Goal: Check status: Check status

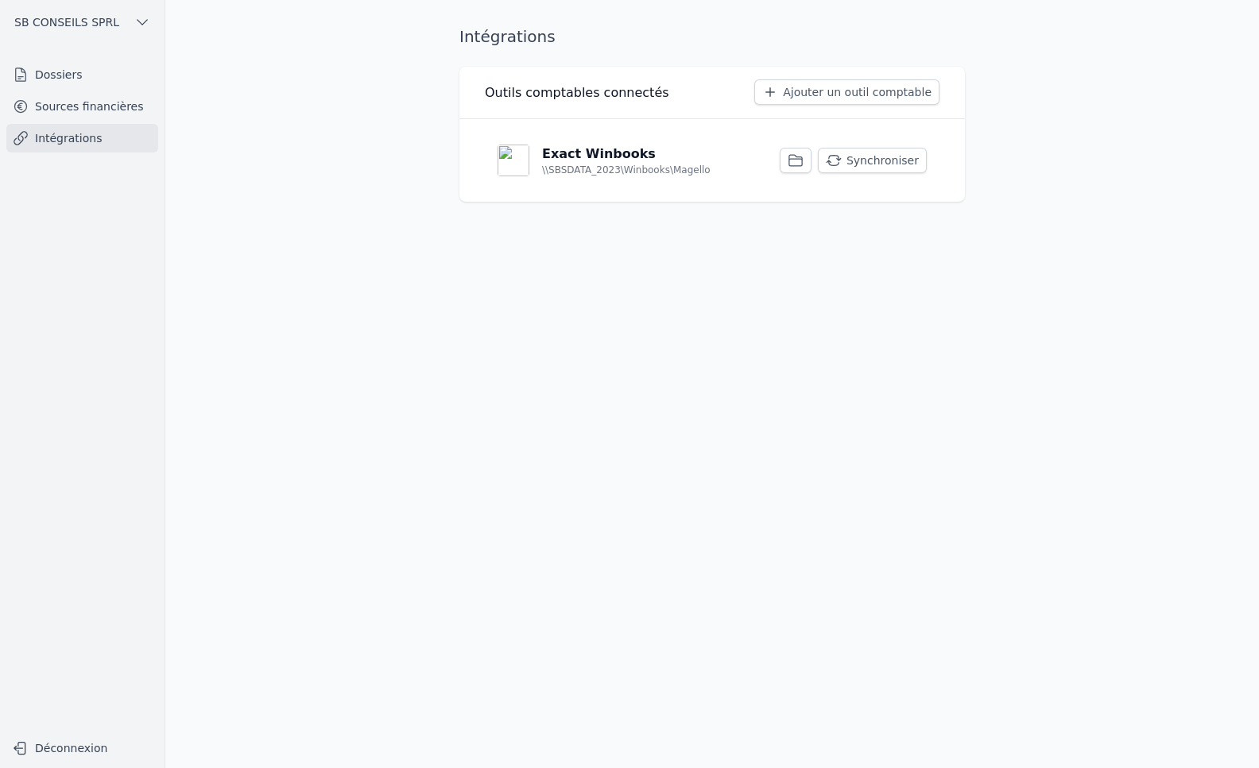
click at [875, 168] on button "Synchroniser" at bounding box center [872, 160] width 109 height 25
click at [66, 75] on link "Dossiers" at bounding box center [82, 74] width 152 height 29
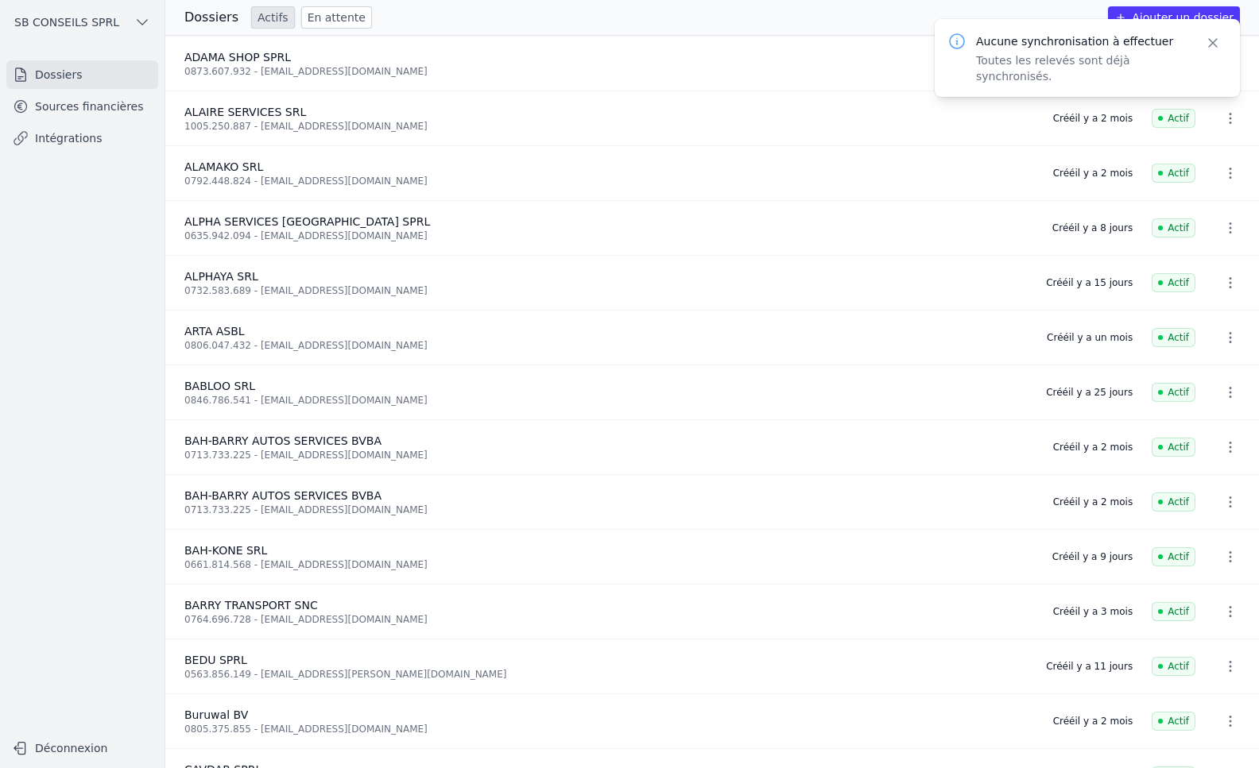
click at [63, 138] on link "Intégrations" at bounding box center [82, 138] width 152 height 29
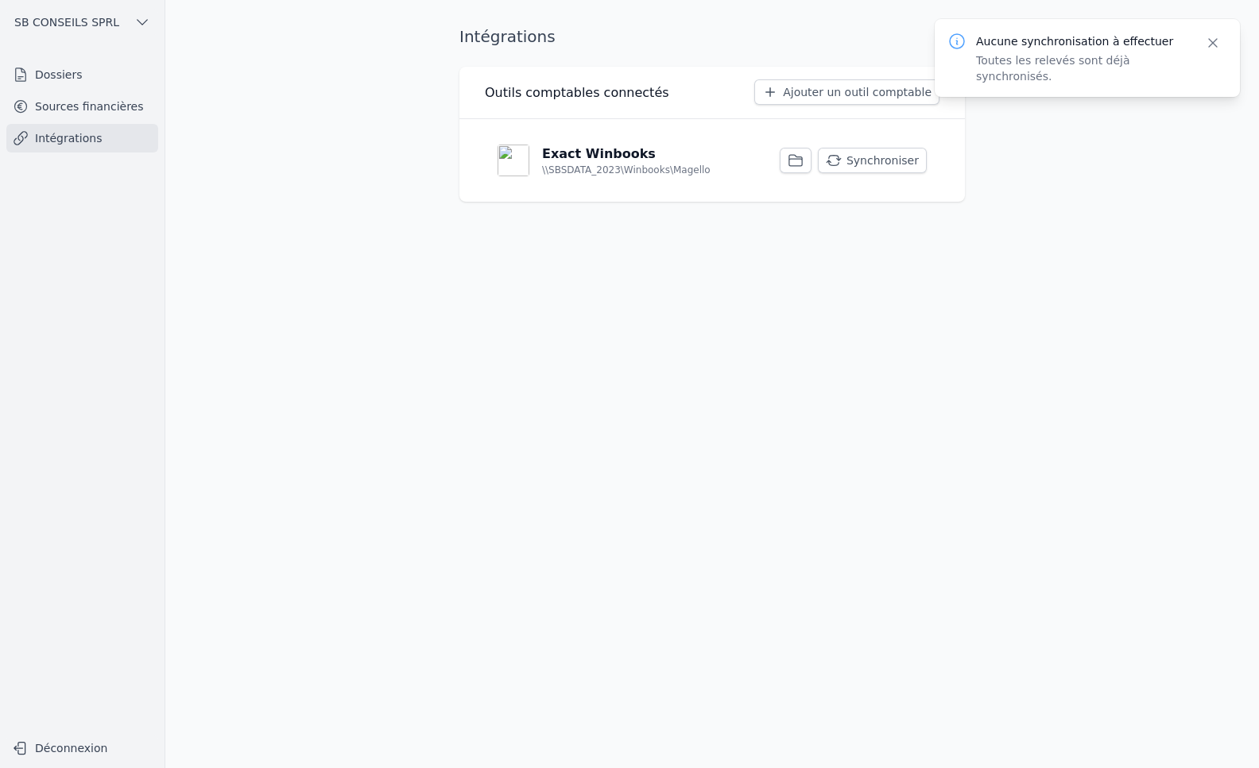
click at [75, 110] on link "Sources financières" at bounding box center [82, 106] width 152 height 29
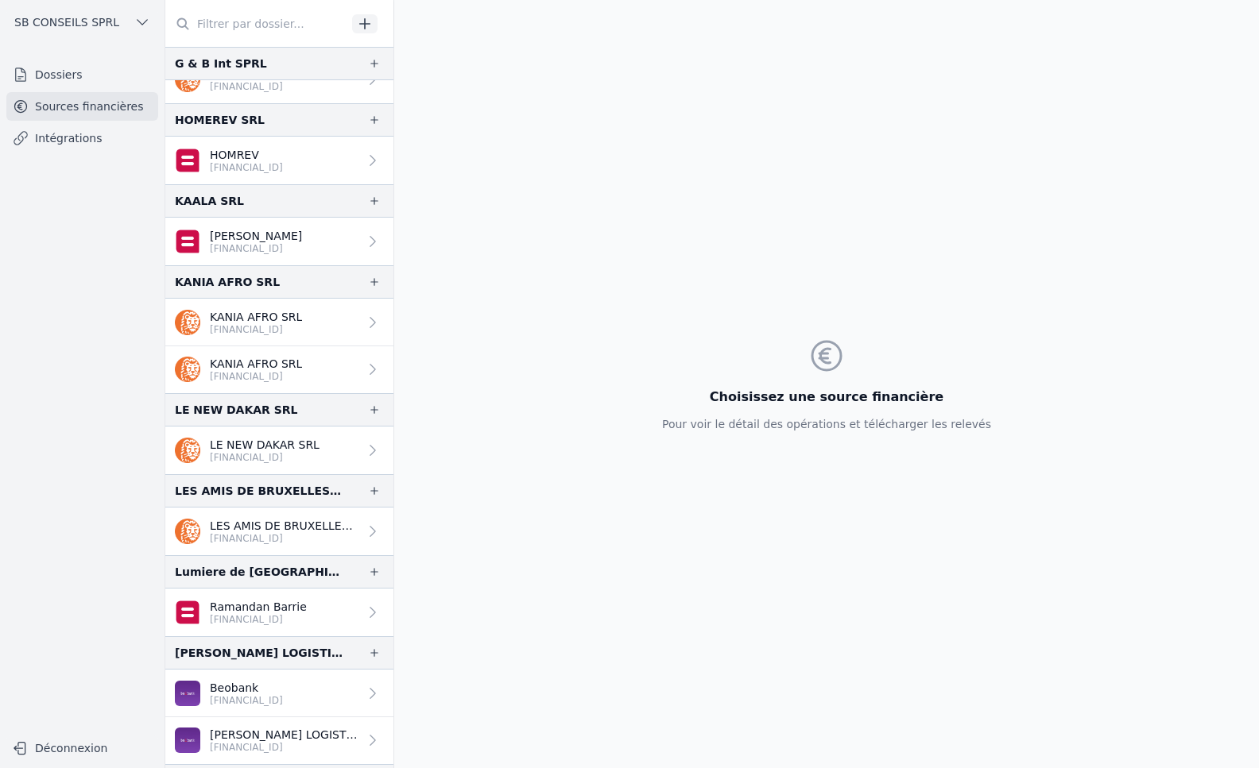
scroll to position [2066, 0]
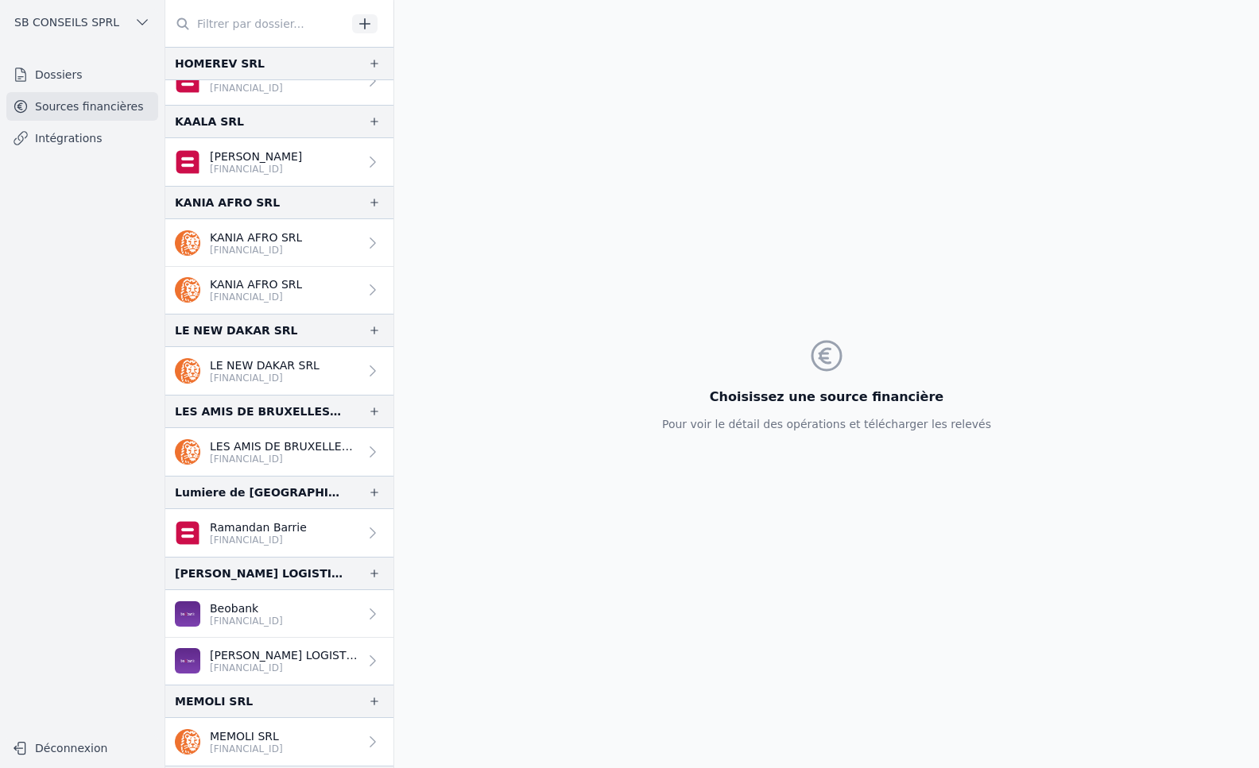
click at [337, 621] on link "Beobank [FINANCIAL_ID]" at bounding box center [279, 614] width 228 height 48
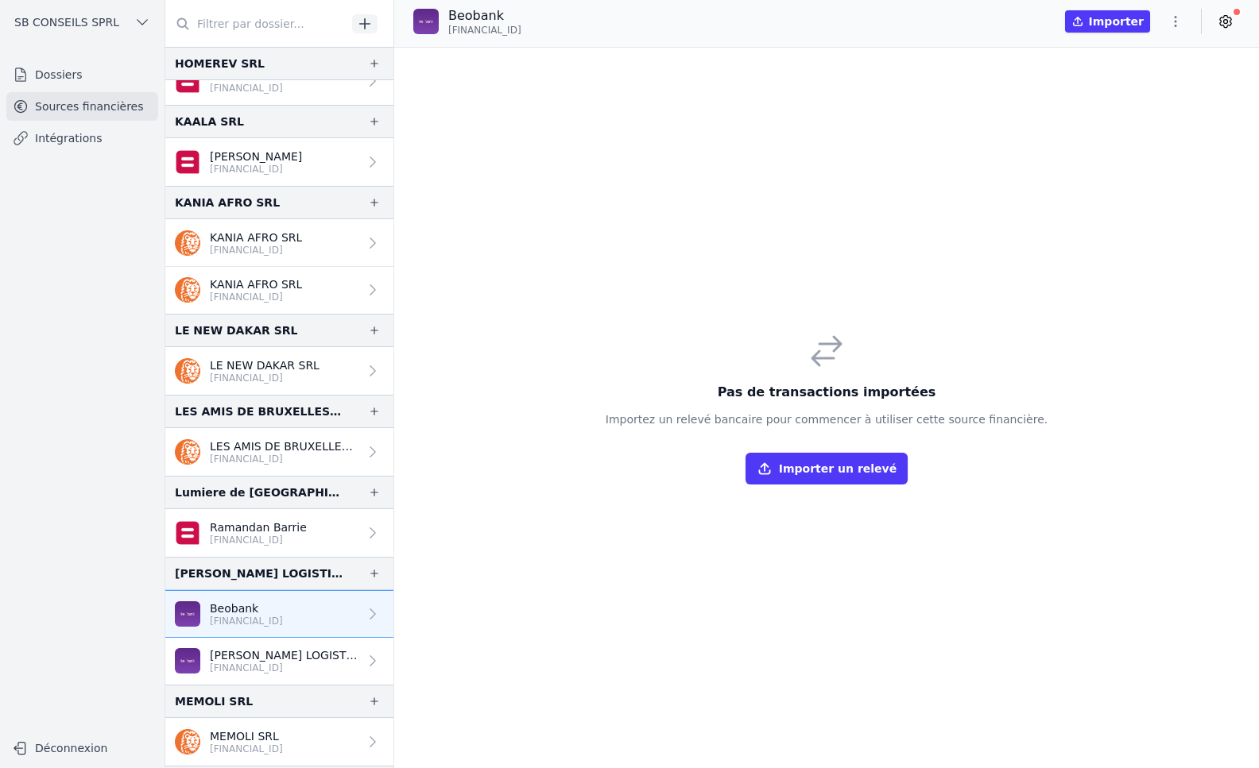
click at [358, 659] on div at bounding box center [369, 661] width 22 height 16
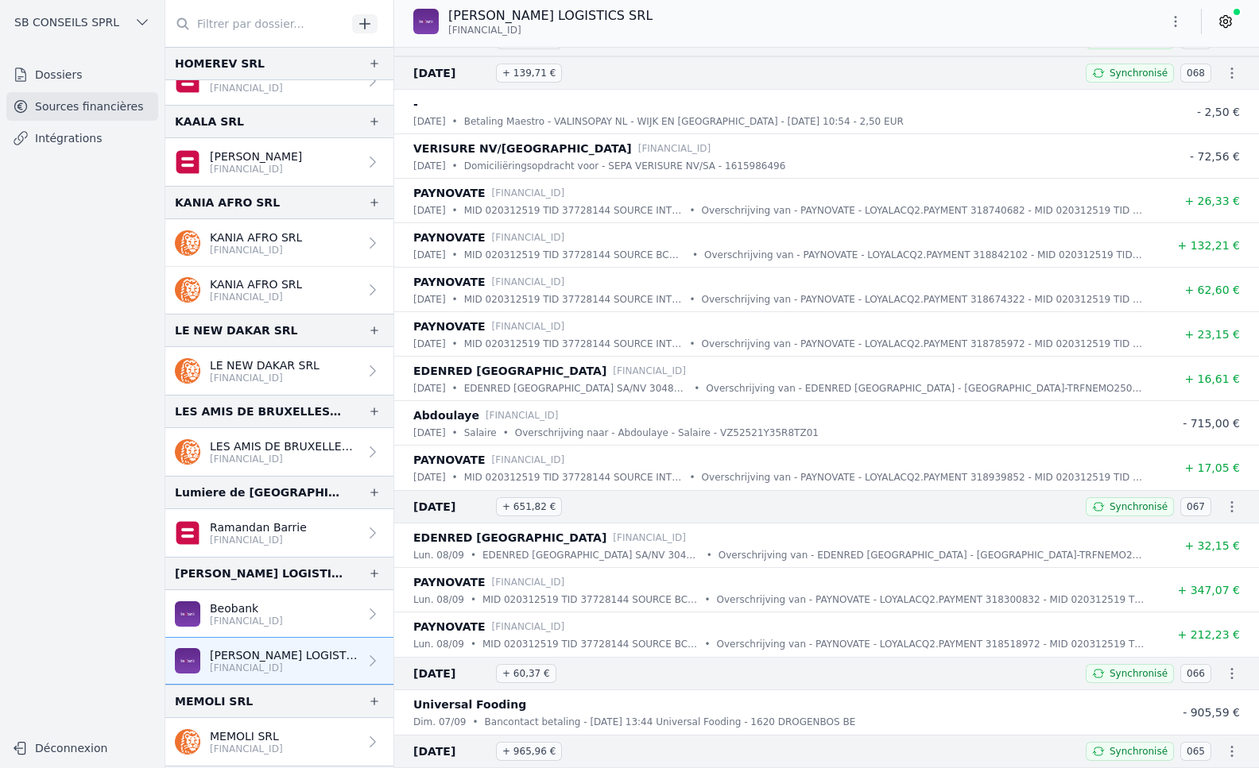
scroll to position [397, 0]
